Goal: Check status: Check status

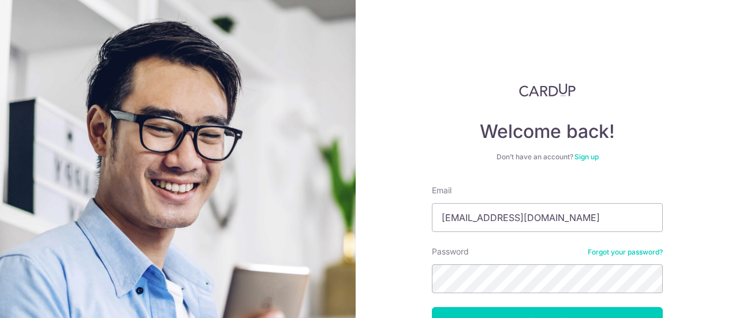
type input "[EMAIL_ADDRESS][DOMAIN_NAME]"
click at [432, 307] on button "Log in" at bounding box center [547, 321] width 231 height 29
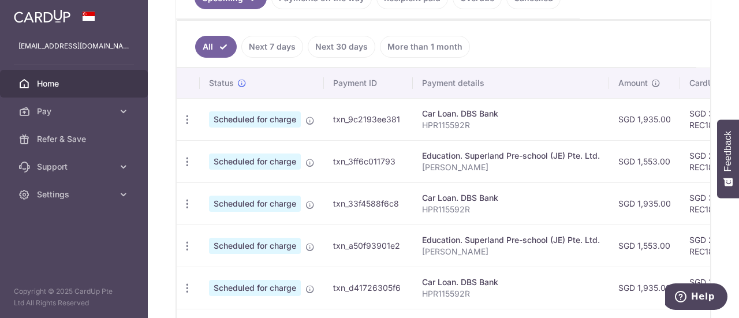
scroll to position [231, 0]
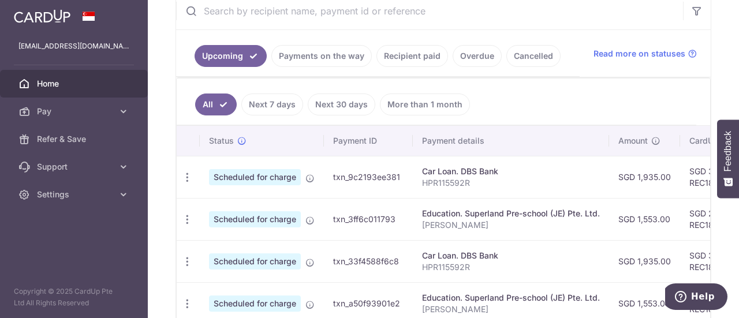
click at [409, 54] on link "Recipient paid" at bounding box center [412, 56] width 72 height 22
